Goal: Information Seeking & Learning: Learn about a topic

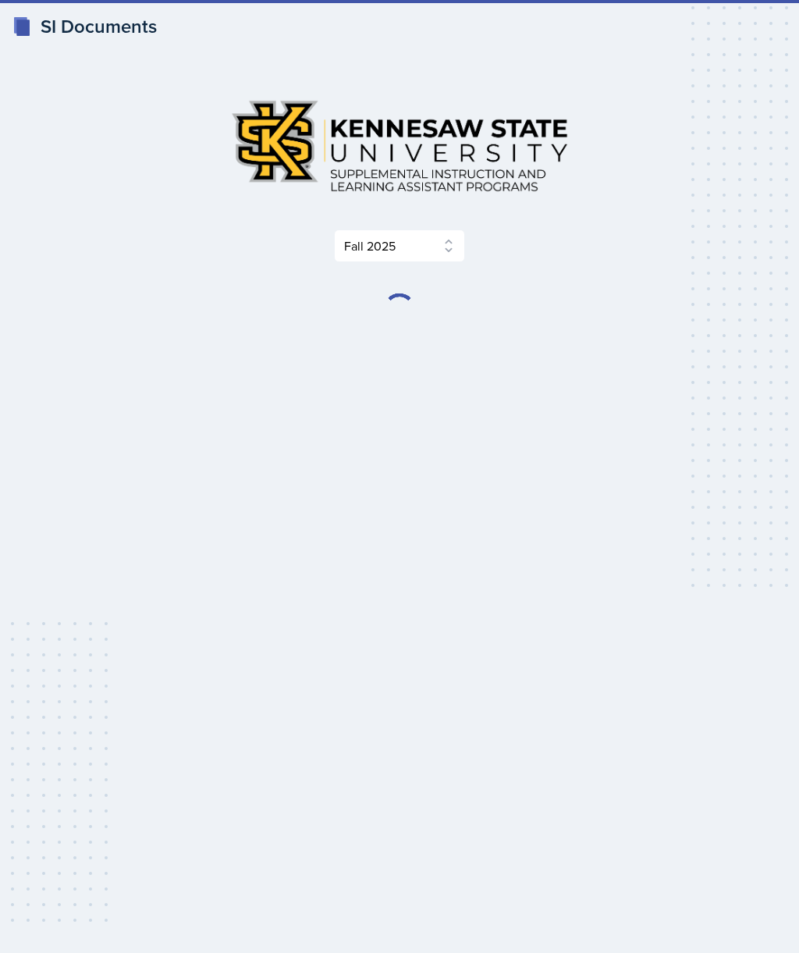
select select "2bed604d-1099-4043-b1bc-2365e8740244"
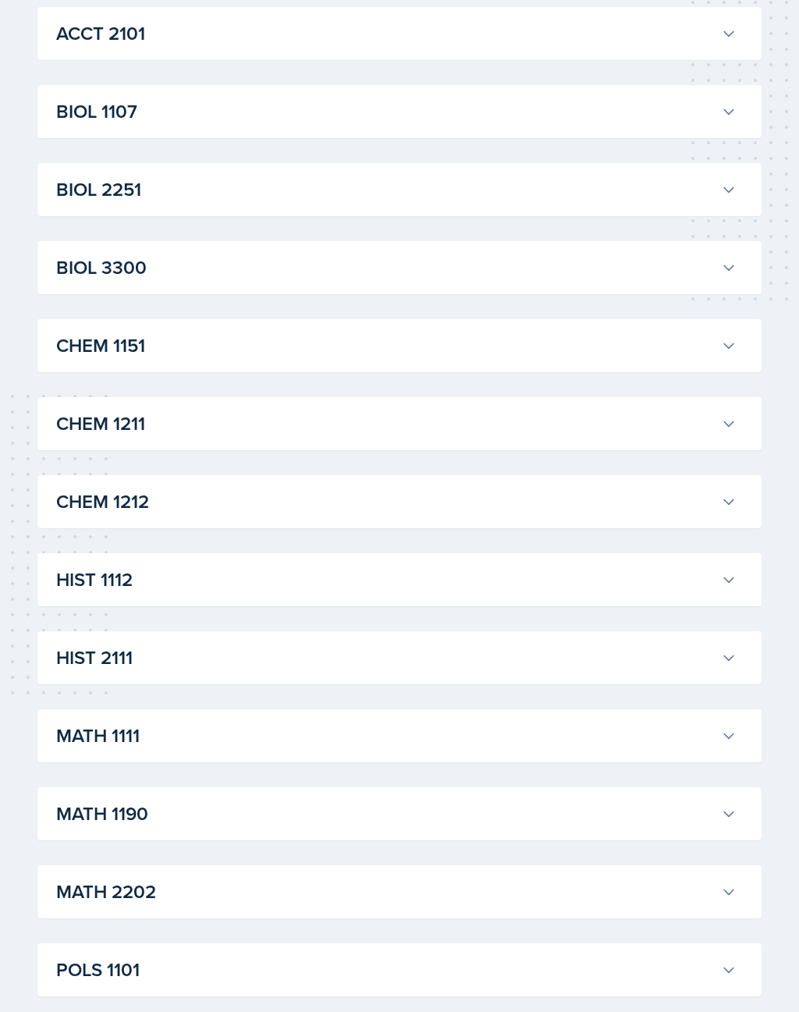
click at [671, 431] on h3 "CHEM 1211" at bounding box center [385, 424] width 659 height 28
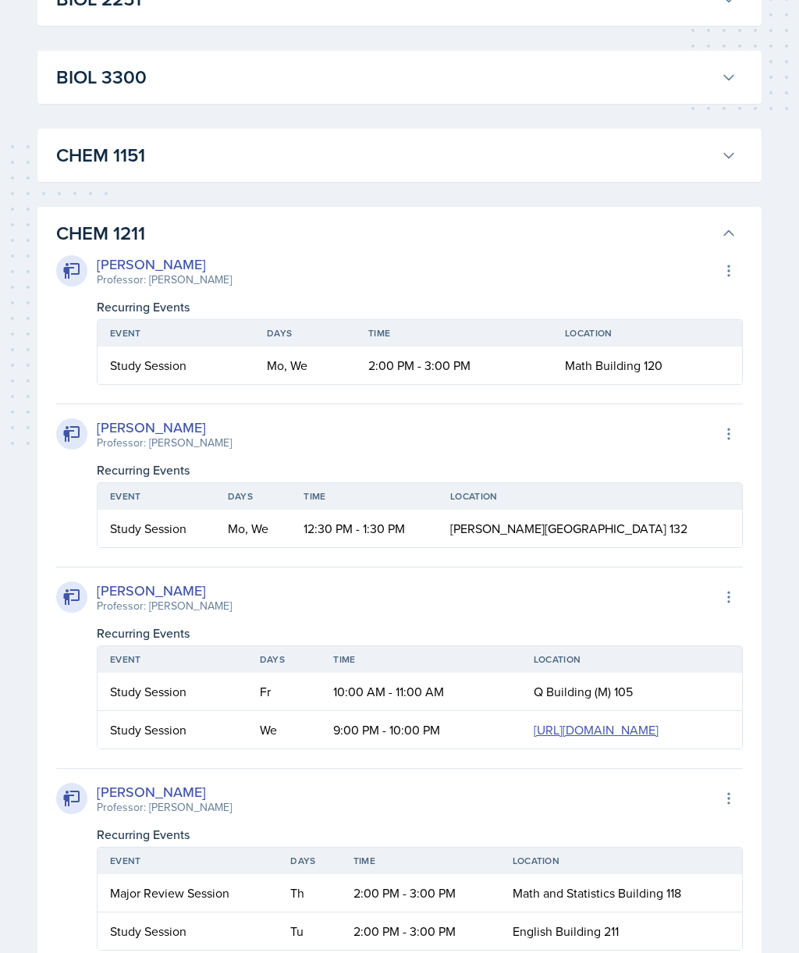
scroll to position [476, 0]
click at [630, 226] on h3 "CHEM 1211" at bounding box center [385, 234] width 659 height 28
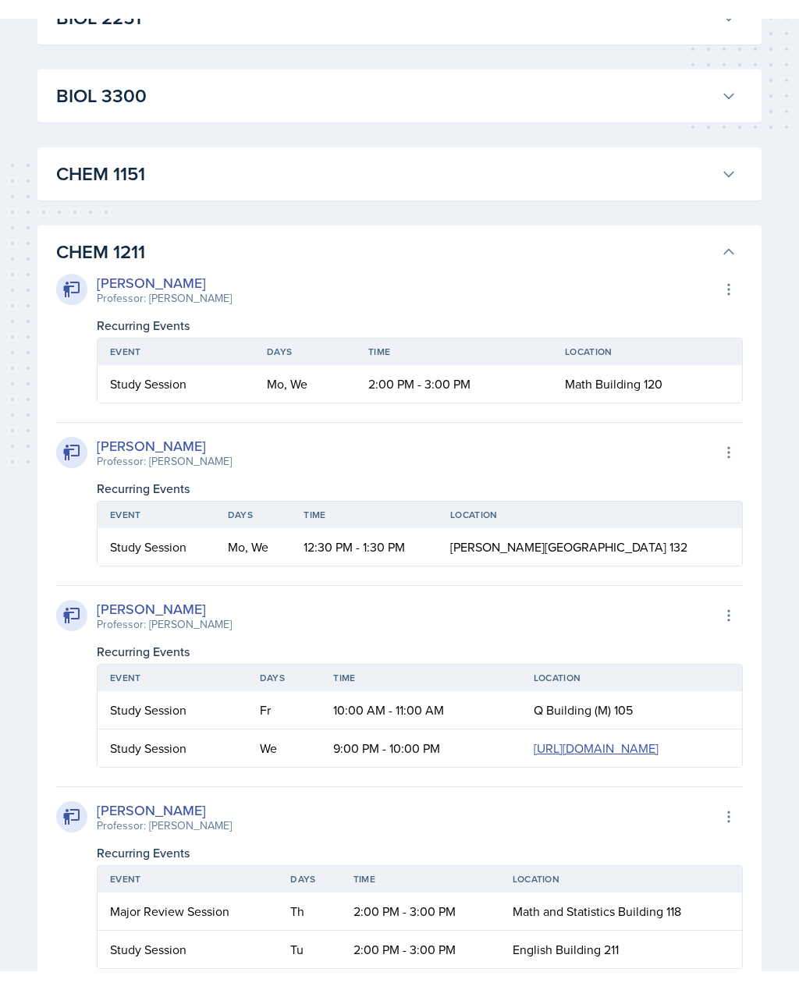
scroll to position [477, 0]
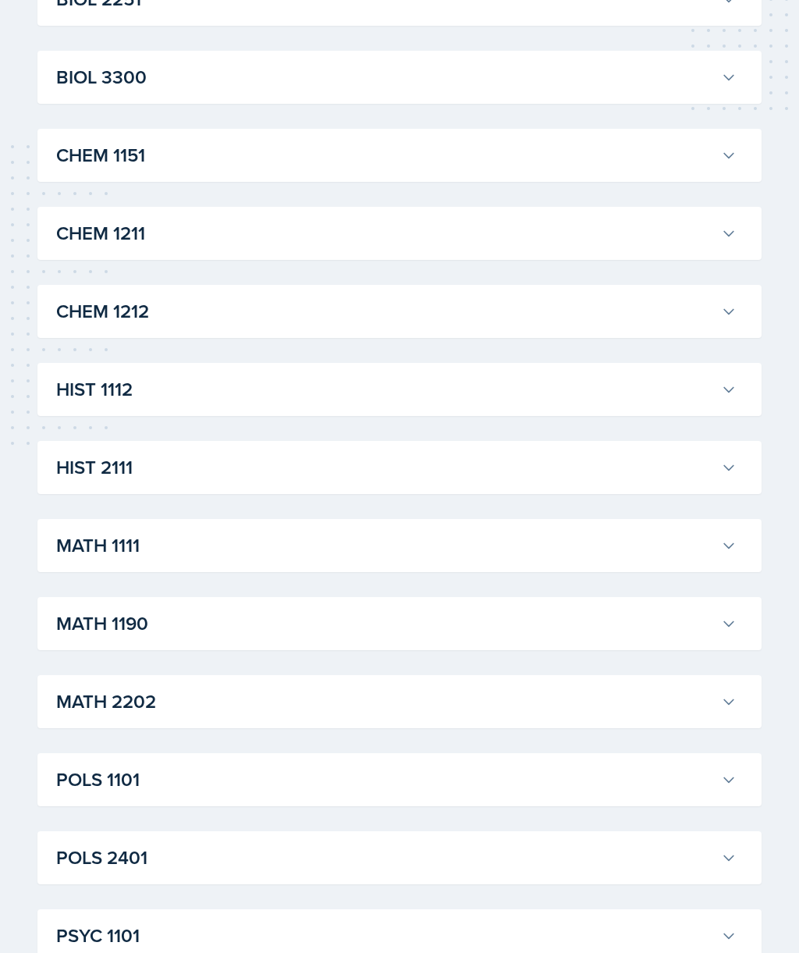
click at [629, 144] on h3 "CHEM 1151" at bounding box center [385, 155] width 659 height 28
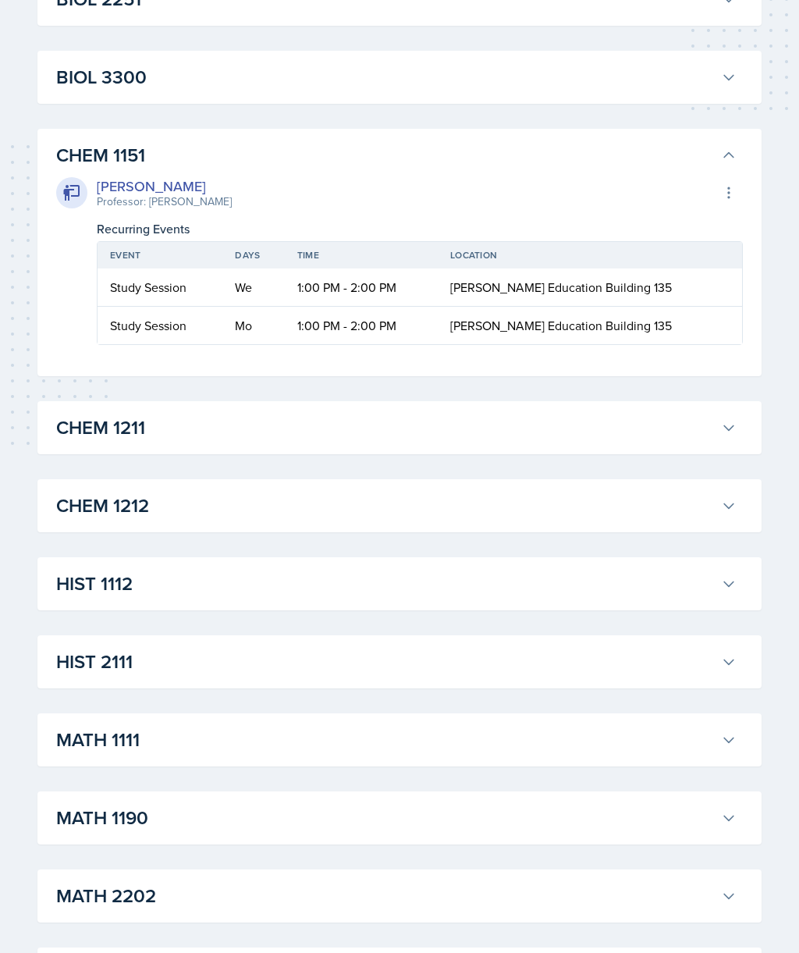
click at [583, 182] on div "[PERSON_NAME] Professor: [PERSON_NAME] Export to Google Calendar" at bounding box center [399, 193] width 687 height 34
click at [598, 156] on h3 "CHEM 1151" at bounding box center [385, 155] width 659 height 28
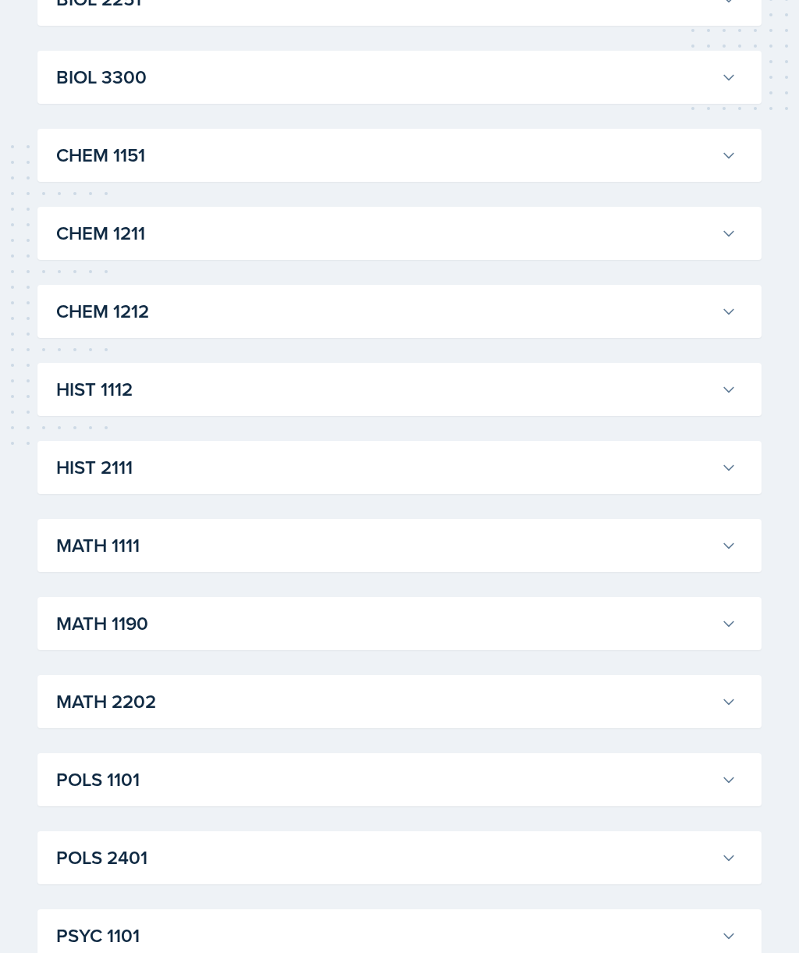
click at [548, 234] on h3 "CHEM 1211" at bounding box center [385, 233] width 659 height 28
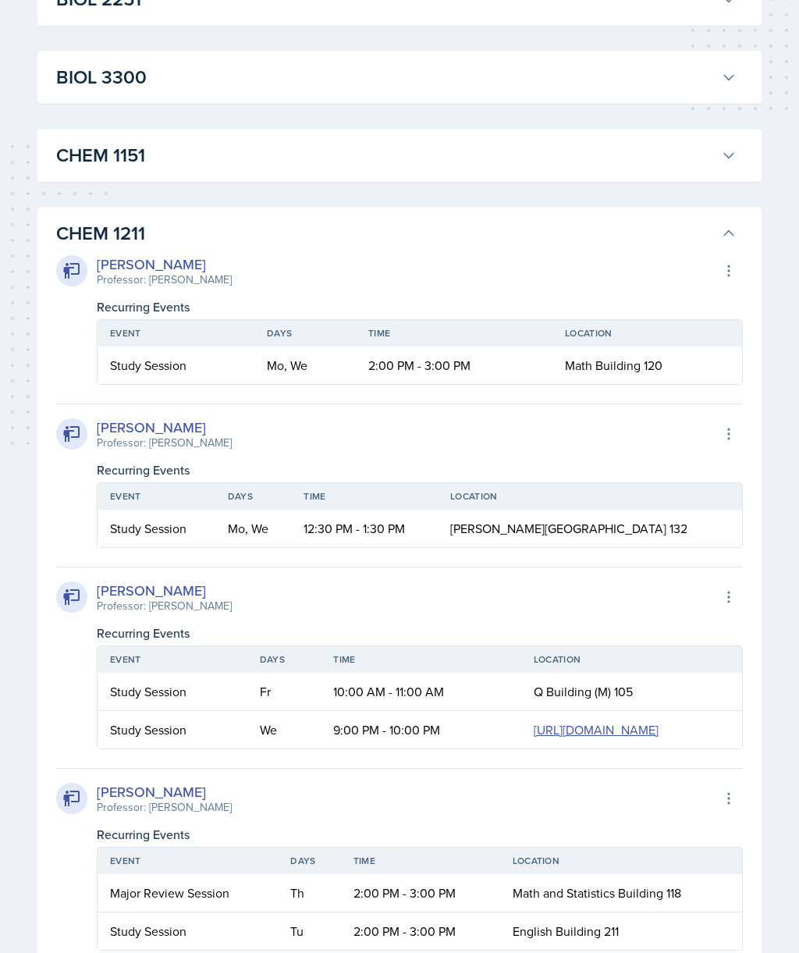
click at [542, 247] on h3 "CHEM 1211" at bounding box center [385, 233] width 659 height 28
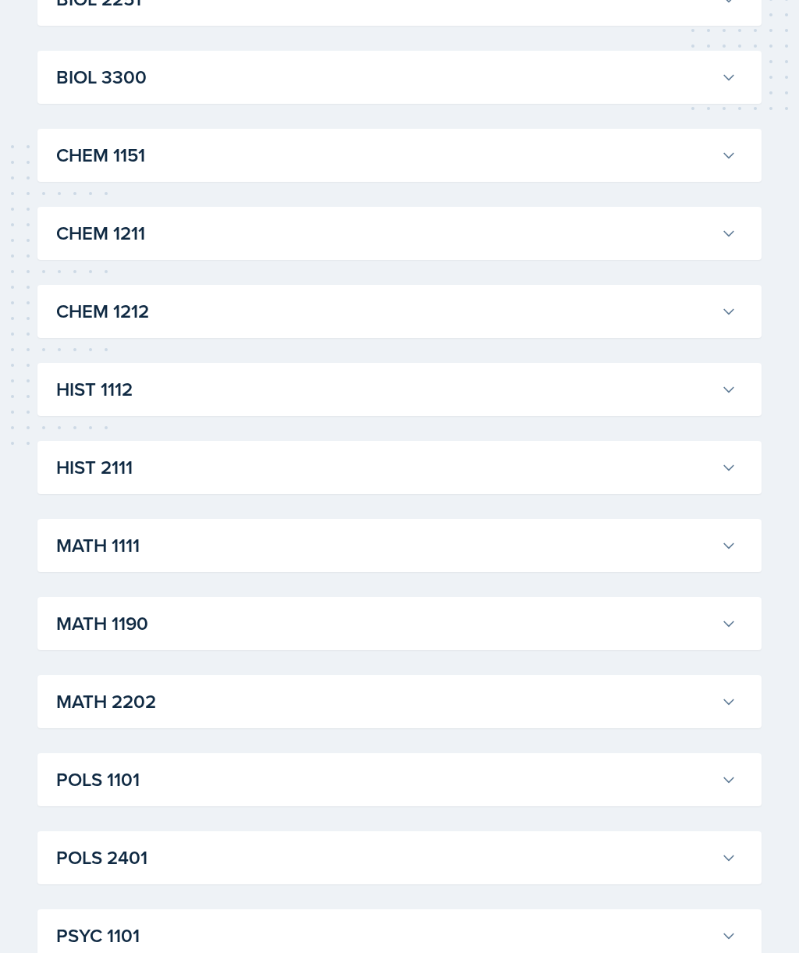
click at [542, 303] on h3 "CHEM 1212" at bounding box center [385, 311] width 659 height 28
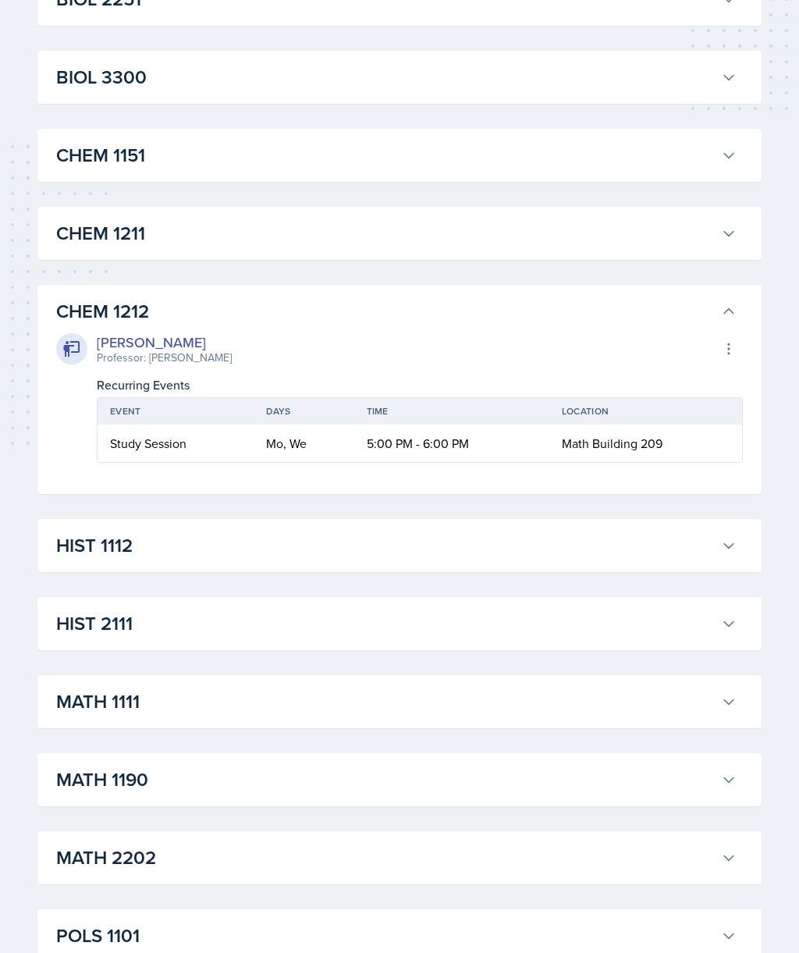
click at [545, 336] on div "[PERSON_NAME] Professor: [PERSON_NAME] Export to Google Calendar" at bounding box center [399, 349] width 687 height 34
click at [555, 237] on h3 "CHEM 1211" at bounding box center [385, 233] width 659 height 28
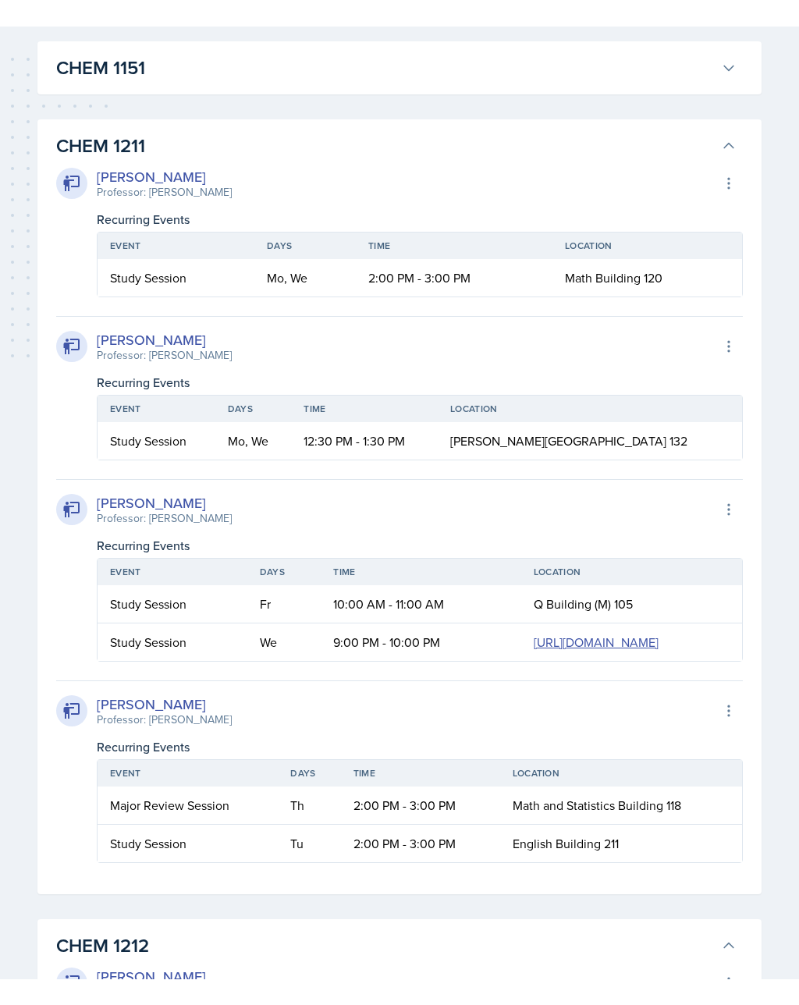
scroll to position [586, 0]
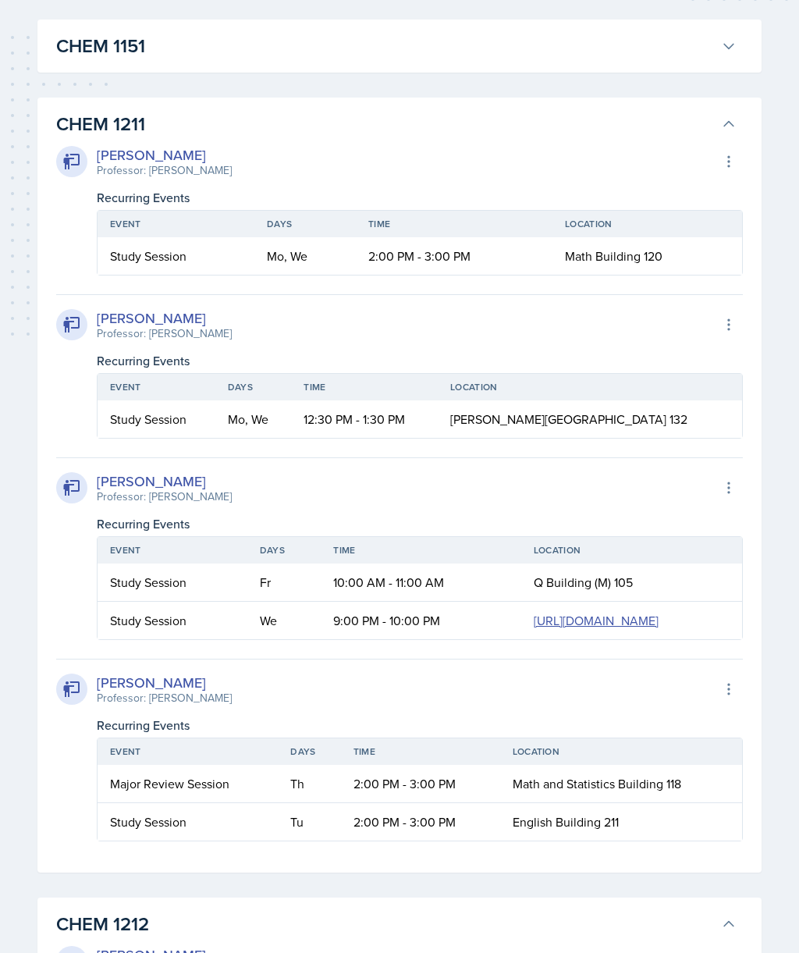
click at [613, 134] on h3 "CHEM 1211" at bounding box center [385, 124] width 659 height 28
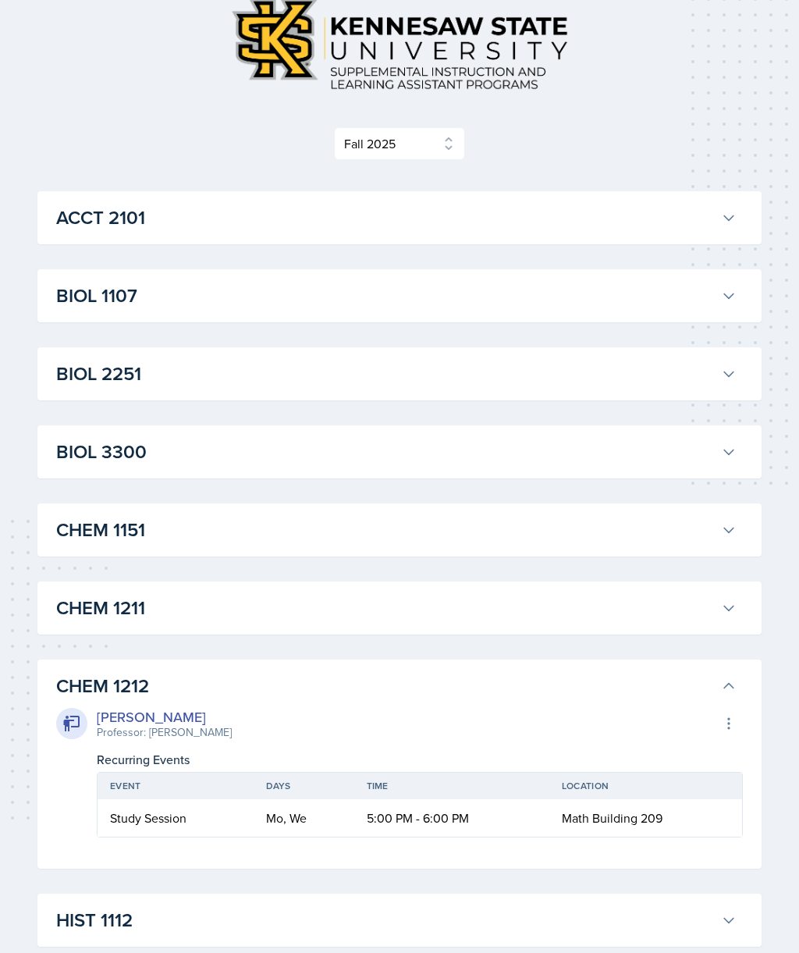
scroll to position [94, 0]
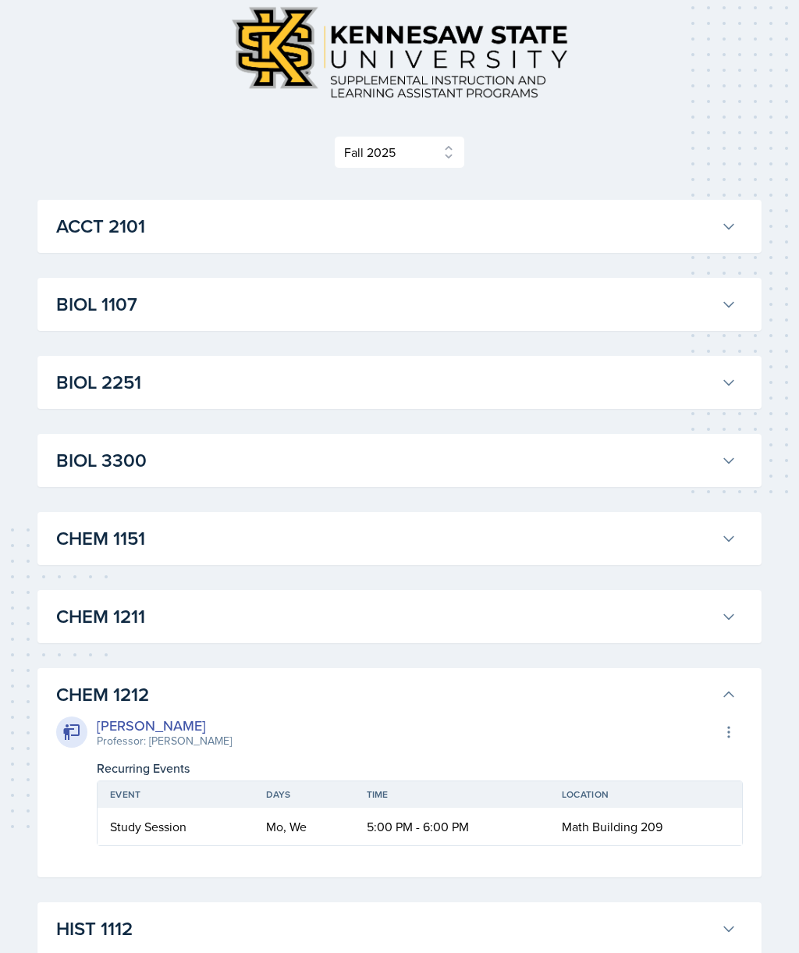
click at [570, 321] on button "BIOL 1107" at bounding box center [396, 304] width 687 height 34
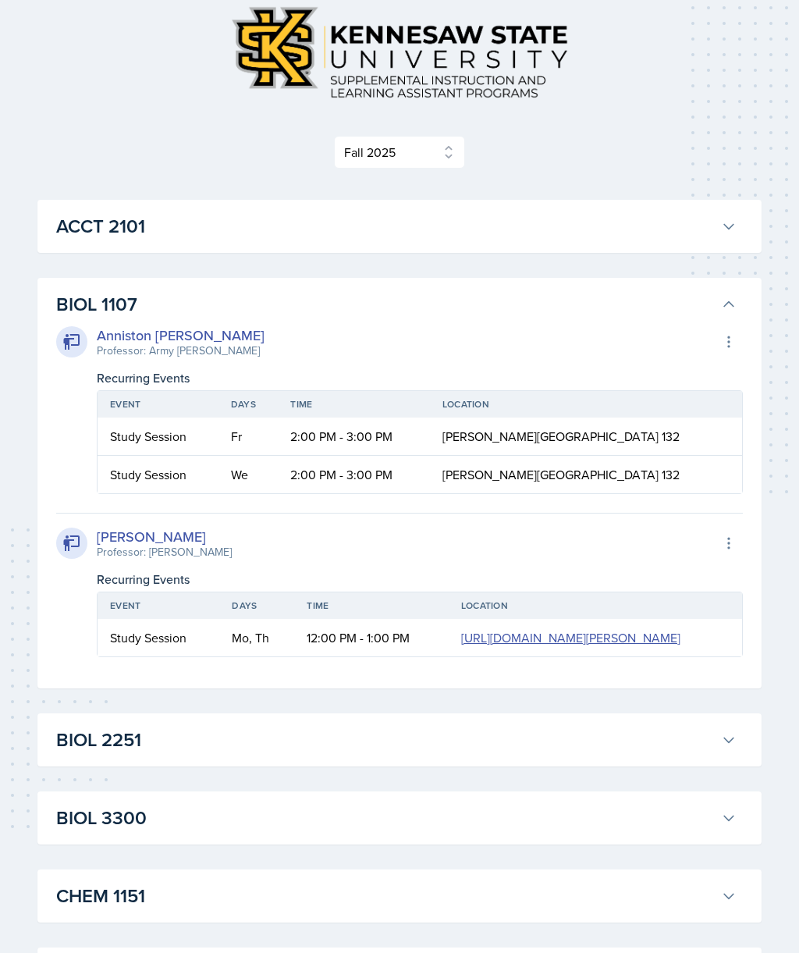
click at [564, 317] on h3 "BIOL 1107" at bounding box center [385, 304] width 659 height 28
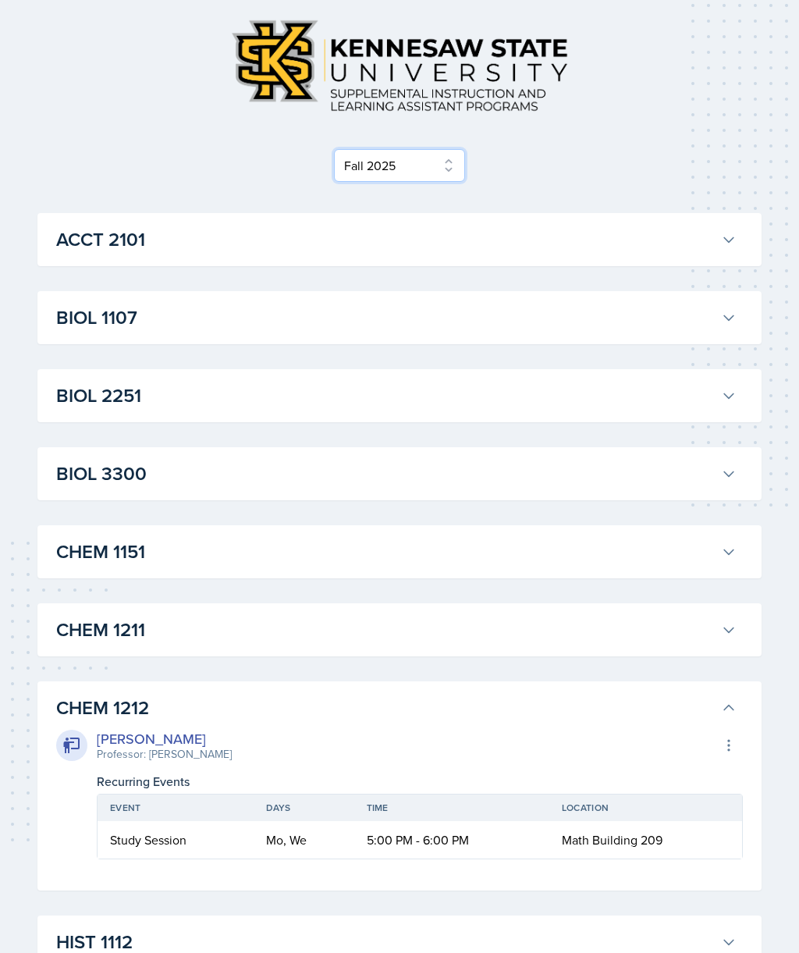
click at [429, 177] on select "Select Semester Fall 2025 Summer 2025 Spring 2025 Fall 2024 Summer 2024 Spring …" at bounding box center [399, 166] width 131 height 33
